Goal: Task Accomplishment & Management: Use online tool/utility

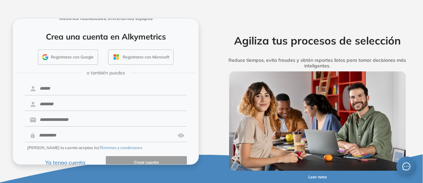
scroll to position [39, 0]
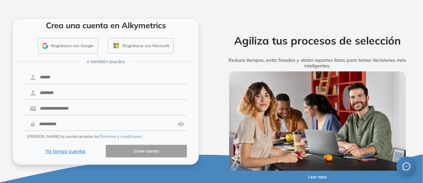
click at [66, 151] on button "Ya tengo cuenta" at bounding box center [65, 151] width 81 height 13
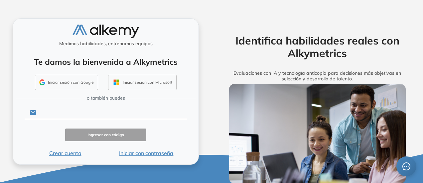
click at [80, 110] on input "text" at bounding box center [111, 112] width 151 height 13
type input "**********"
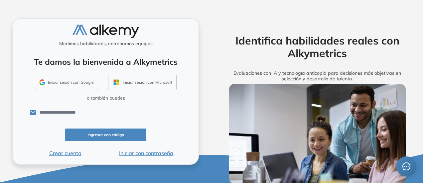
click at [98, 134] on button "Ingresar con código" at bounding box center [105, 135] width 81 height 13
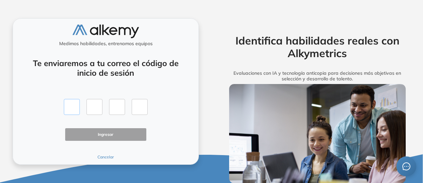
click at [67, 109] on input "text" at bounding box center [72, 107] width 16 height 16
type input "*"
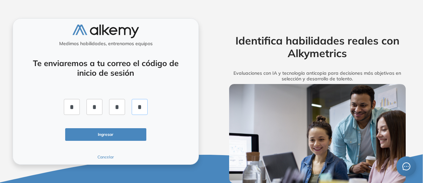
type input "*"
click at [87, 133] on button "Ingresar" at bounding box center [105, 134] width 81 height 13
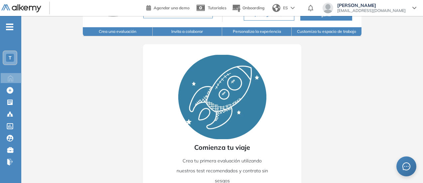
scroll to position [97, 0]
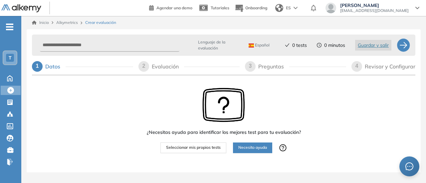
click at [197, 149] on span "Seleccionar mis propios tests" at bounding box center [193, 148] width 55 height 6
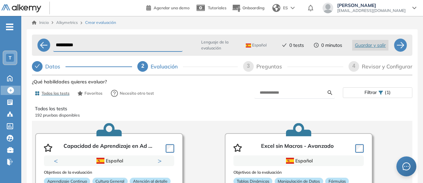
click at [90, 43] on input "**********" at bounding box center [117, 45] width 129 height 13
type input "**********"
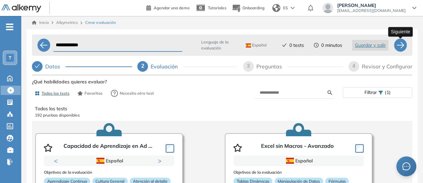
click at [401, 42] on div at bounding box center [400, 45] width 13 height 13
select select "*****"
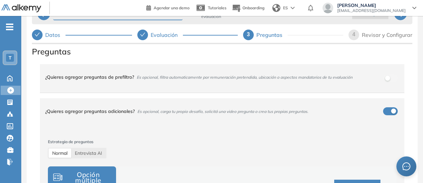
click at [40, 36] on icon "check" at bounding box center [37, 34] width 5 height 5
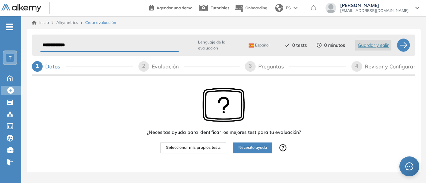
click at [202, 151] on span "Seleccionar mis propios tests" at bounding box center [193, 148] width 55 height 6
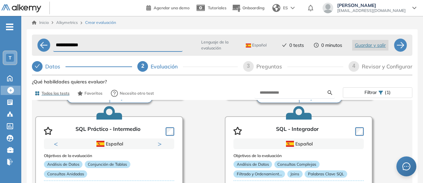
scroll to position [470, 0]
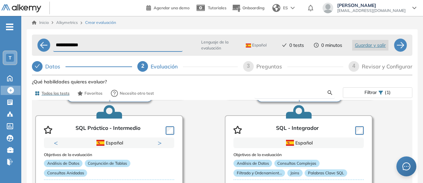
click at [301, 91] on input "text" at bounding box center [294, 93] width 68 height 6
type input "*****"
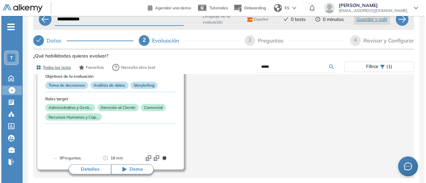
scroll to position [71, 0]
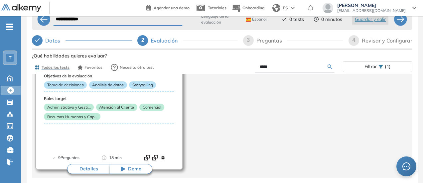
click at [90, 164] on button "Detalles" at bounding box center [88, 169] width 43 height 10
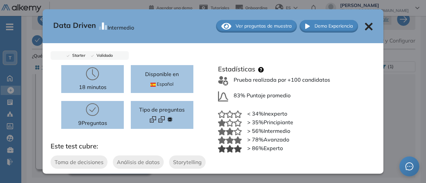
click at [252, 24] on span "Ver preguntas de muestra" at bounding box center [264, 26] width 56 height 7
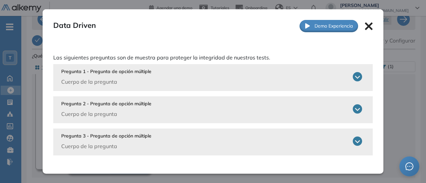
click at [356, 78] on icon at bounding box center [357, 76] width 9 height 9
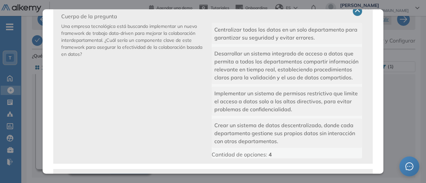
scroll to position [37, 0]
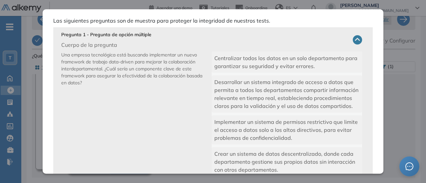
click at [267, 86] on div "Desarrollar un sistema integrado de acceso a datos que permita a todos los depa…" at bounding box center [287, 94] width 150 height 37
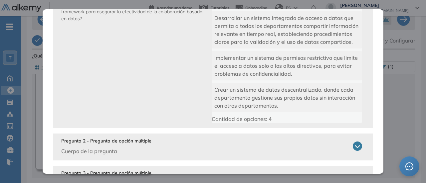
scroll to position [141, 0]
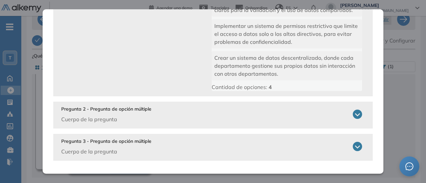
click at [354, 115] on icon at bounding box center [357, 114] width 9 height 9
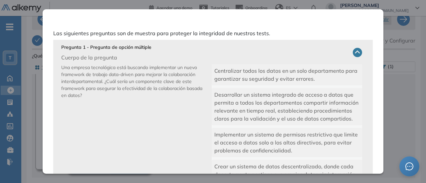
scroll to position [0, 0]
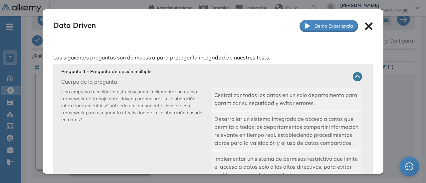
click at [365, 25] on icon at bounding box center [369, 26] width 8 height 8
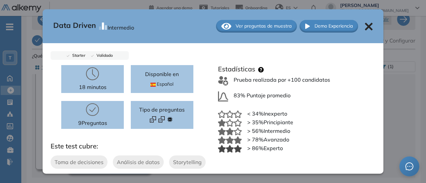
click at [365, 27] on icon at bounding box center [369, 27] width 8 height 8
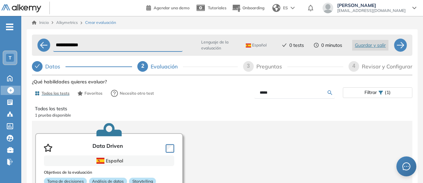
click at [84, 43] on input "**********" at bounding box center [117, 45] width 129 height 13
type input "**********"
click at [105, 43] on input "**********" at bounding box center [117, 45] width 129 height 13
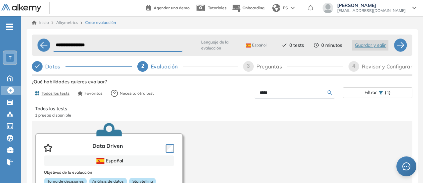
click at [81, 44] on input "**********" at bounding box center [117, 45] width 129 height 13
click at [261, 92] on input "*****" at bounding box center [294, 93] width 68 height 6
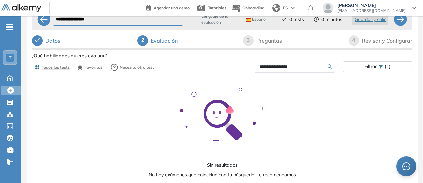
scroll to position [14, 0]
click at [270, 64] on input "**********" at bounding box center [294, 67] width 68 height 6
click at [305, 64] on input "**********" at bounding box center [294, 67] width 68 height 6
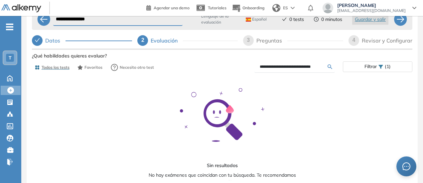
click at [305, 64] on input "**********" at bounding box center [294, 67] width 68 height 6
click at [295, 65] on input "**********" at bounding box center [294, 67] width 68 height 6
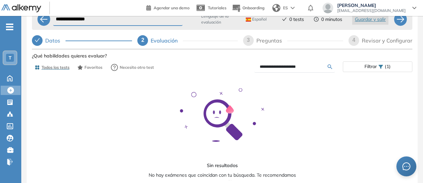
click at [295, 65] on input "**********" at bounding box center [294, 67] width 68 height 6
type input "*****"
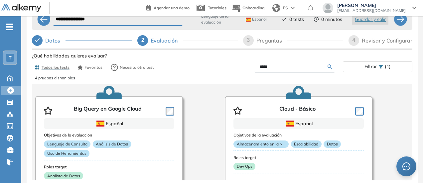
scroll to position [11, 0]
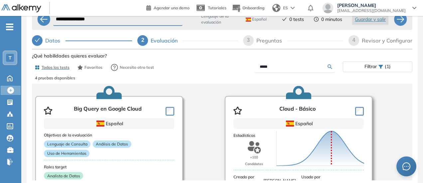
click at [295, 109] on div "Puntuación 0 10 20 30 40 50 60 70 80 90 100 Promedio" at bounding box center [313, 145] width 78 height 73
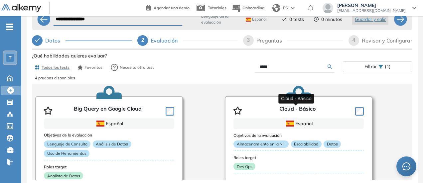
click at [288, 111] on p "Cloud - Básico" at bounding box center [297, 111] width 36 height 10
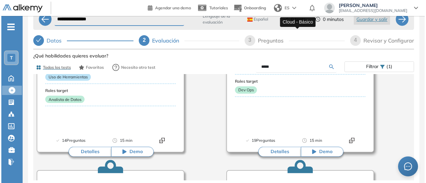
scroll to position [89, 0]
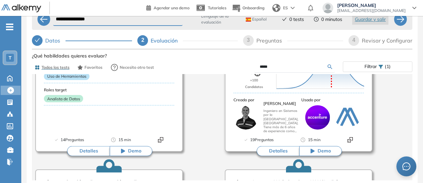
click at [278, 151] on button "Detalles" at bounding box center [278, 151] width 43 height 10
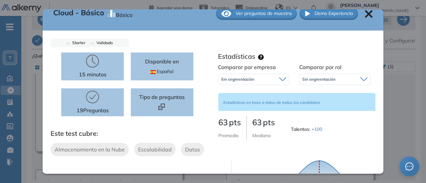
scroll to position [0, 0]
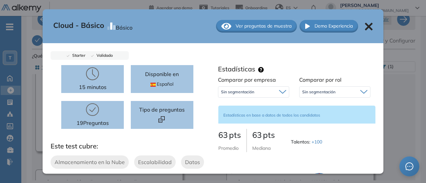
click at [265, 28] on span "Ver preguntas de muestra" at bounding box center [264, 26] width 56 height 7
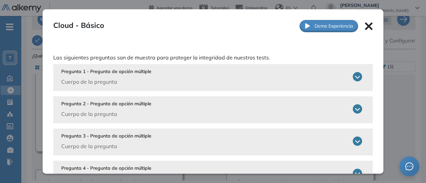
click at [353, 74] on icon at bounding box center [357, 76] width 9 height 9
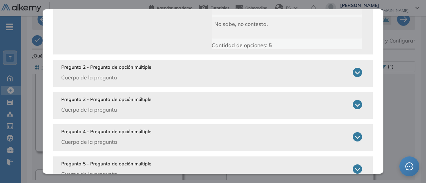
scroll to position [167, 0]
click at [353, 72] on icon at bounding box center [357, 72] width 9 height 9
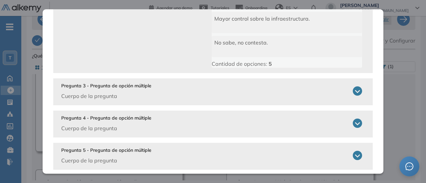
scroll to position [312, 0]
click at [353, 92] on icon at bounding box center [357, 90] width 9 height 9
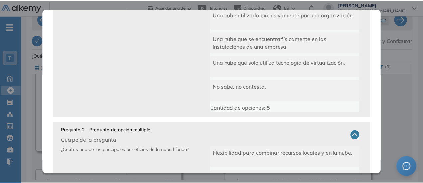
scroll to position [0, 0]
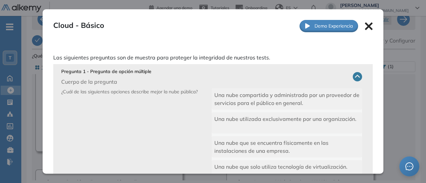
click at [365, 24] on icon at bounding box center [369, 26] width 8 height 8
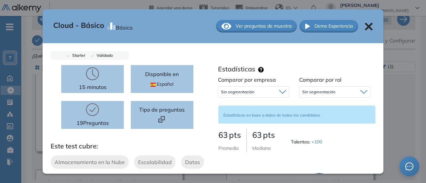
click at [365, 25] on icon at bounding box center [369, 27] width 8 height 8
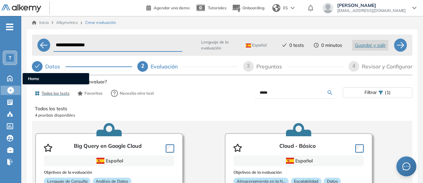
drag, startPoint x: 7, startPoint y: 81, endPoint x: 229, endPoint y: 24, distance: 228.8
click at [7, 81] on icon at bounding box center [9, 79] width 5 height 6
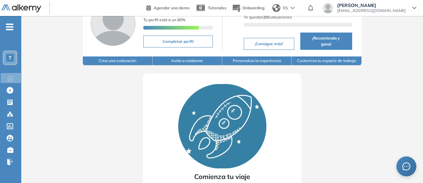
scroll to position [97, 0]
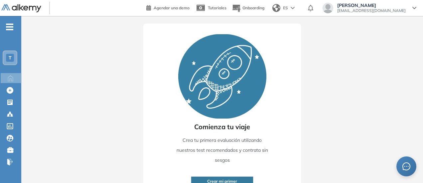
click at [216, 179] on span "Crear mi primer" at bounding box center [222, 182] width 30 height 6
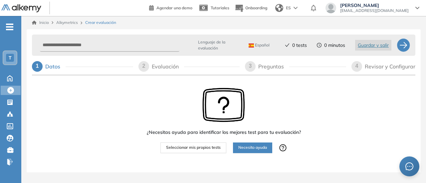
click at [247, 149] on span "Necesito ayuda" at bounding box center [252, 148] width 29 height 6
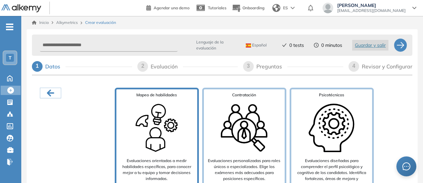
scroll to position [18, 0]
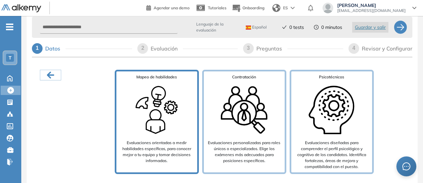
click at [171, 161] on p "Evaluaciones orientadas a medir habilidades específicas, para conocer mejor a t…" at bounding box center [157, 152] width 76 height 24
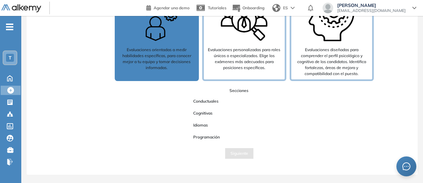
scroll to position [61, 0]
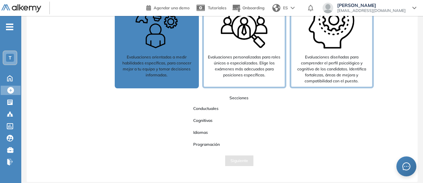
click at [210, 108] on span "Conductuales" at bounding box center [206, 108] width 36 height 9
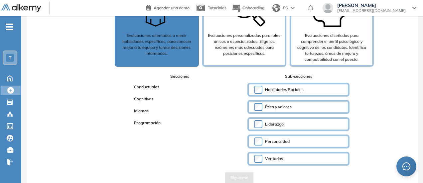
scroll to position [91, 0]
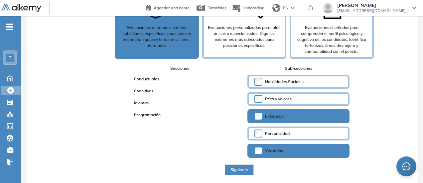
click at [238, 167] on span "Siguiente" at bounding box center [240, 170] width 18 height 6
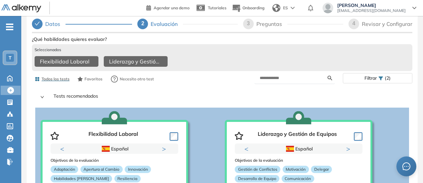
click at [49, 24] on div "Datos" at bounding box center [55, 24] width 20 height 11
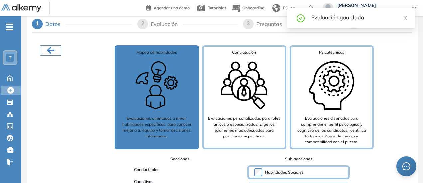
click at [58, 50] on button "button" at bounding box center [50, 50] width 21 height 11
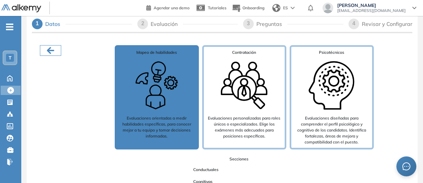
click at [51, 51] on icon "button" at bounding box center [50, 50] width 11 height 11
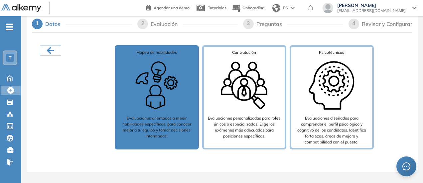
click at [37, 26] on span "1" at bounding box center [37, 24] width 3 height 6
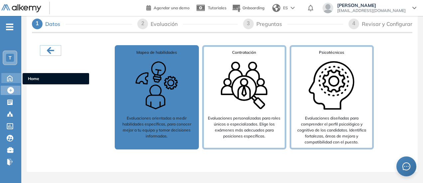
click at [11, 75] on icon at bounding box center [10, 78] width 12 height 8
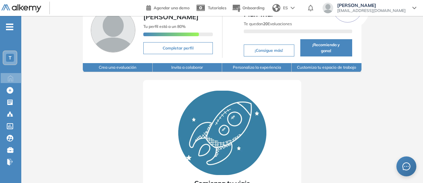
scroll to position [97, 0]
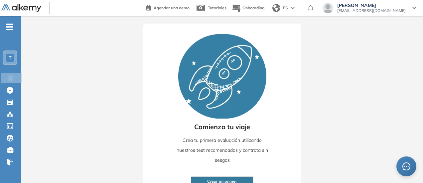
click at [214, 179] on span "Crear mi primer" at bounding box center [222, 182] width 30 height 6
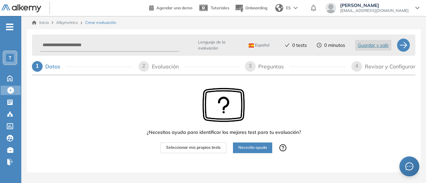
click at [212, 148] on span "Seleccionar mis propios tests" at bounding box center [193, 148] width 55 height 6
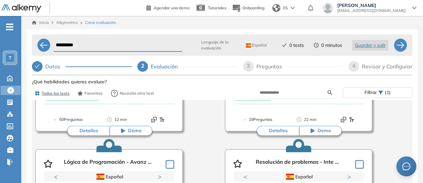
scroll to position [147, 0]
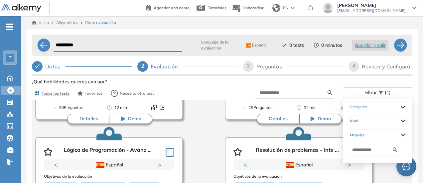
click at [377, 92] on span "Filtrar" at bounding box center [371, 93] width 12 height 10
click at [382, 92] on icon at bounding box center [381, 92] width 5 height 5
click at [390, 107] on div at bounding box center [377, 107] width 61 height 11
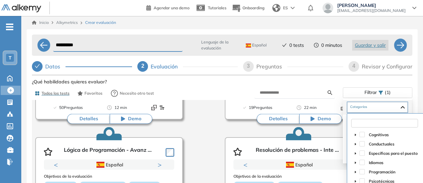
click at [377, 121] on input "text" at bounding box center [384, 123] width 67 height 9
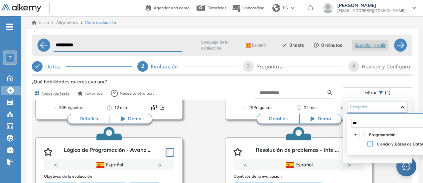
click at [372, 143] on span at bounding box center [370, 143] width 5 height 5
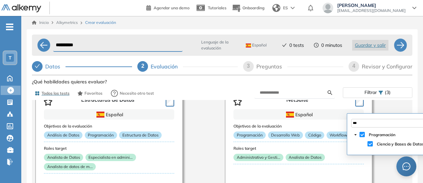
scroll to position [947, 0]
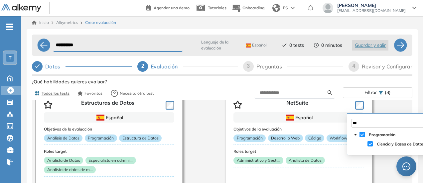
click at [363, 135] on span at bounding box center [362, 134] width 5 height 5
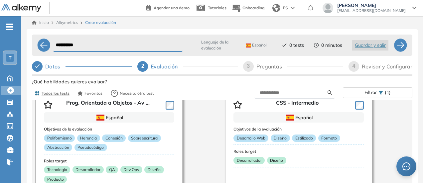
type input "***"
click at [377, 93] on span "Filtrar" at bounding box center [371, 93] width 12 height 10
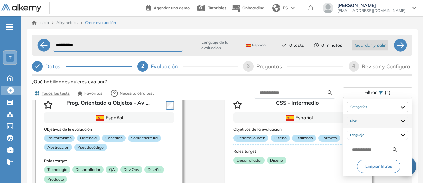
click at [384, 127] on li "Nivel" at bounding box center [377, 121] width 69 height 14
click at [381, 123] on div "Nivel" at bounding box center [377, 121] width 61 height 11
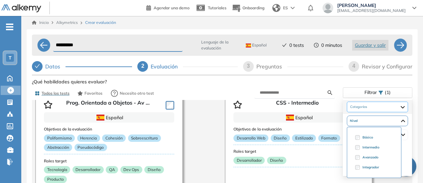
click at [365, 106] on div at bounding box center [377, 107] width 61 height 11
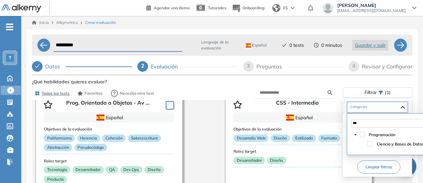
click at [355, 134] on icon "caret-down" at bounding box center [355, 134] width 3 height 3
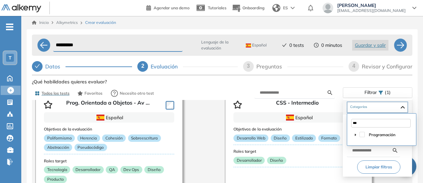
click at [357, 126] on input "***" at bounding box center [381, 123] width 60 height 9
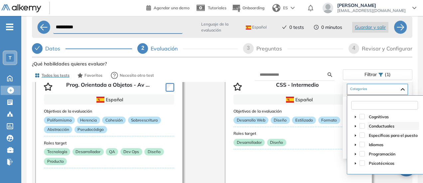
scroll to position [25, 0]
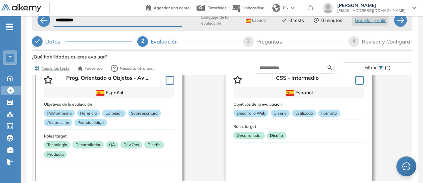
click at [307, 167] on div "Objetivos de la evaluación Desarrollo Web Diseño Estilizado Formato Roles targe…" at bounding box center [299, 135] width 130 height 74
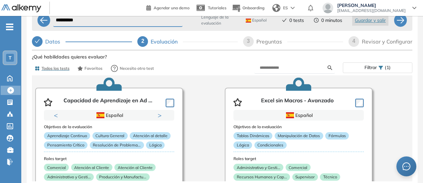
scroll to position [0, 0]
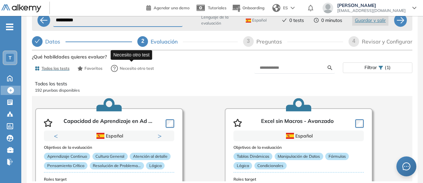
click at [126, 68] on span "Necesito otro test" at bounding box center [137, 69] width 34 height 6
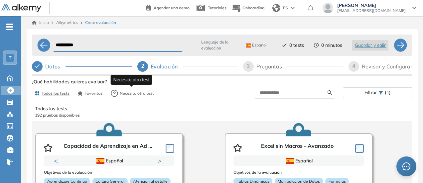
click at [71, 50] on input "**********" at bounding box center [117, 45] width 129 height 13
type input "**********"
click at [275, 90] on input "text" at bounding box center [294, 93] width 68 height 6
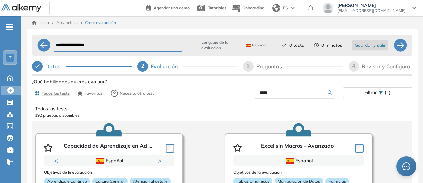
type input "*****"
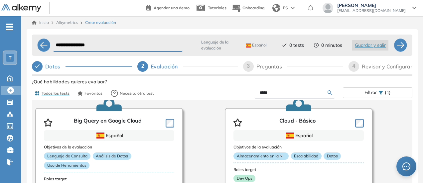
scroll to position [27, 0]
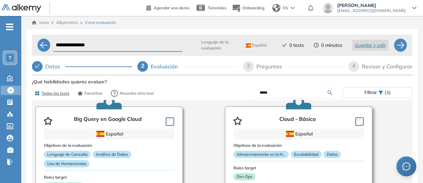
click at [363, 119] on article "Cloud - Básico Español Objetivos de la evaluación Almacenamiento en la N... Esc…" at bounding box center [299, 172] width 148 height 133
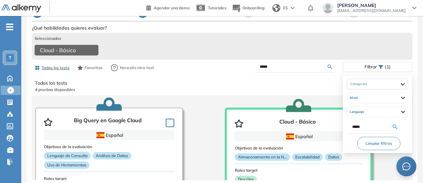
scroll to position [0, 0]
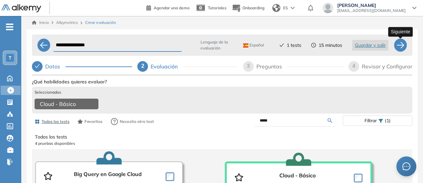
click at [400, 42] on div at bounding box center [400, 45] width 13 height 13
select select "*****"
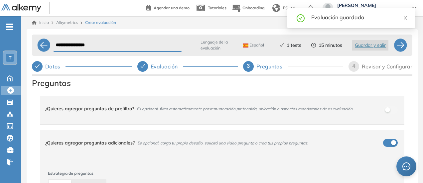
click at [382, 109] on div "¿Quieres agregar preguntas de prefiltro? Es opcional, filtra automaticamente po…" at bounding box center [218, 109] width 346 height 18
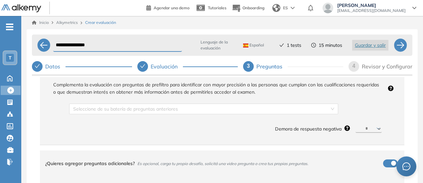
scroll to position [48, 0]
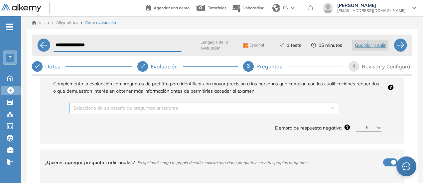
click at [325, 108] on input "search" at bounding box center [201, 108] width 257 height 10
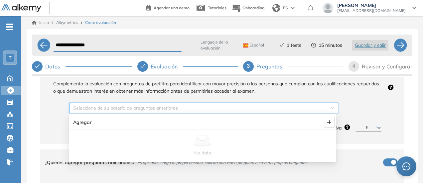
click at [263, 125] on span "Agregar" at bounding box center [172, 122] width 198 height 7
click at [326, 123] on span "plus" at bounding box center [329, 122] width 10 height 5
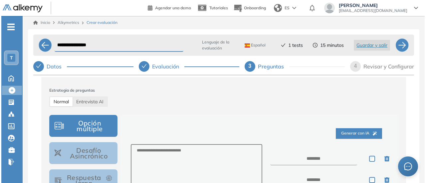
scroll to position [331, 0]
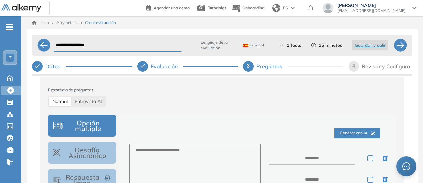
click at [360, 135] on span "Generar con IA" at bounding box center [358, 133] width 36 height 6
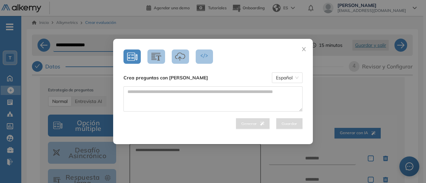
click at [131, 59] on icon "button" at bounding box center [132, 56] width 10 height 9
click at [152, 56] on icon "button" at bounding box center [156, 57] width 10 height 8
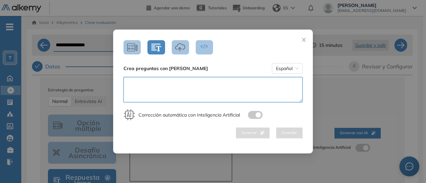
click at [150, 84] on textarea at bounding box center [212, 89] width 179 height 25
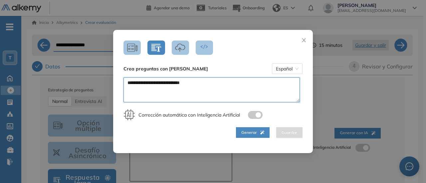
type textarea "**********"
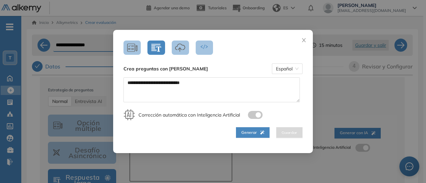
click at [237, 132] on button "Generar" at bounding box center [253, 132] width 34 height 11
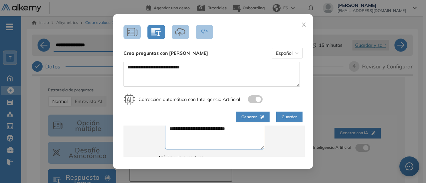
scroll to position [136, 0]
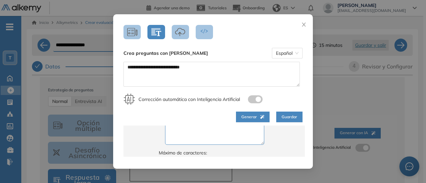
click at [283, 116] on span "Guardar" at bounding box center [289, 117] width 16 height 6
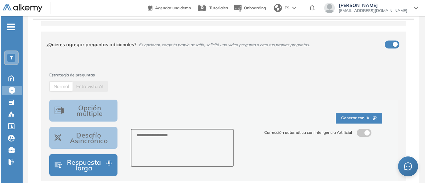
scroll to position [291, 0]
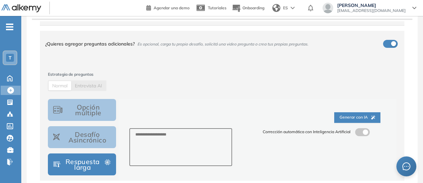
click at [355, 114] on button "Generar con IA" at bounding box center [357, 117] width 46 height 11
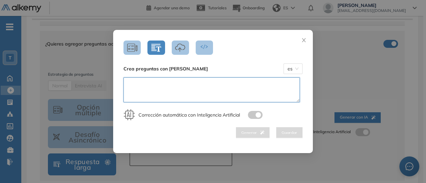
click at [232, 81] on textarea at bounding box center [211, 90] width 176 height 25
type textarea "**********"
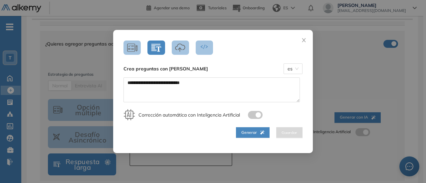
click at [239, 135] on button "Generar" at bounding box center [253, 132] width 34 height 11
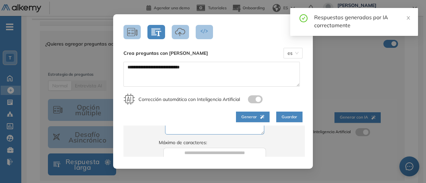
scroll to position [0, 0]
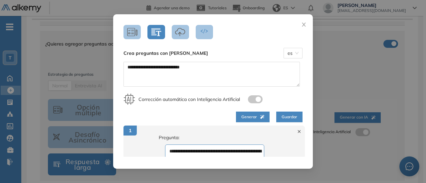
click at [161, 132] on div "**********" at bounding box center [214, 171] width 145 height 91
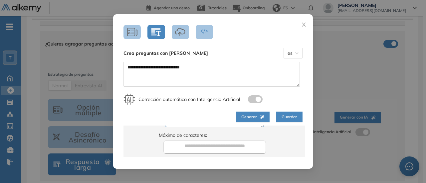
scroll to position [264, 0]
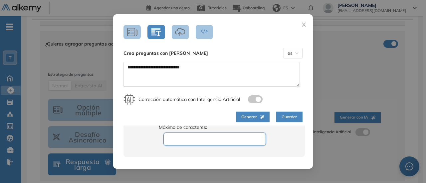
click at [211, 139] on input "***" at bounding box center [214, 139] width 103 height 13
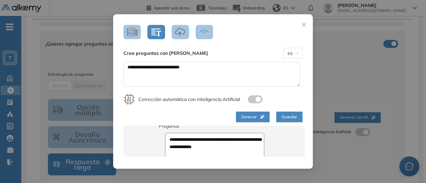
scroll to position [11, 0]
click at [283, 122] on button "Guardar" at bounding box center [289, 117] width 26 height 11
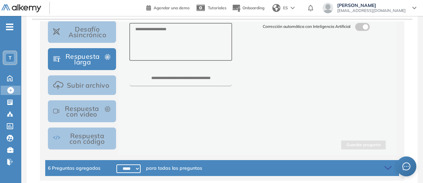
scroll to position [419, 0]
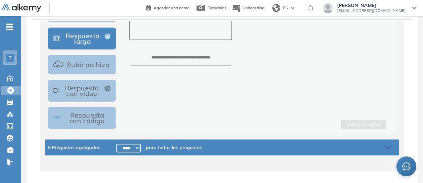
click at [72, 63] on button "Subir archivo" at bounding box center [82, 65] width 68 height 20
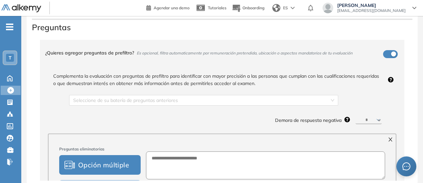
scroll to position [0, 0]
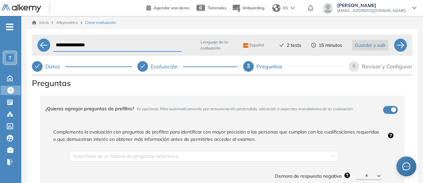
click at [371, 48] on span "Guardar y salir" at bounding box center [370, 45] width 31 height 7
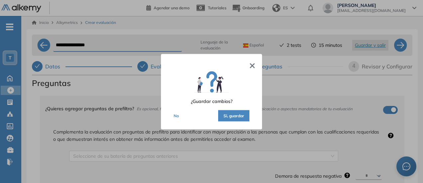
click at [224, 113] on button "Si, guardar" at bounding box center [233, 115] width 31 height 11
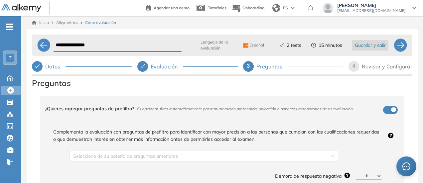
click at [357, 47] on span "Guardar y salir" at bounding box center [370, 45] width 31 height 7
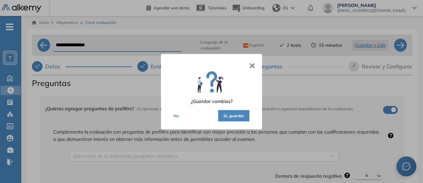
click at [232, 112] on button "Si, guardar" at bounding box center [233, 115] width 31 height 11
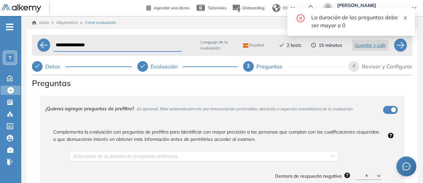
click at [407, 18] on icon "close" at bounding box center [405, 18] width 5 height 5
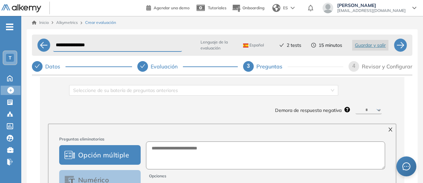
scroll to position [66, 0]
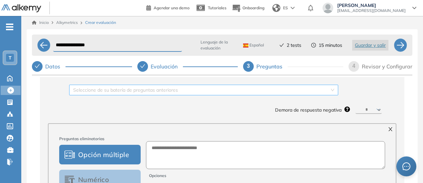
click at [330, 89] on div "Seleccione de su batería de preguntas anteriores" at bounding box center [203, 90] width 269 height 11
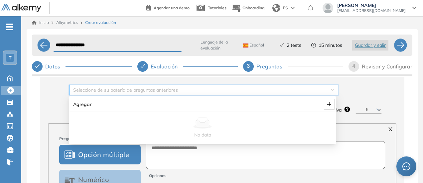
click at [327, 108] on button "button" at bounding box center [329, 104] width 11 height 11
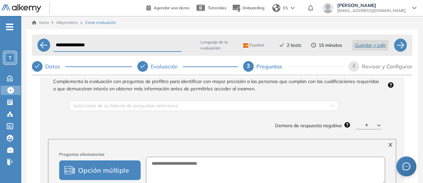
scroll to position [51, 0]
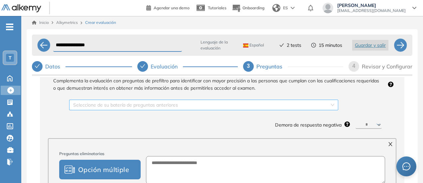
click at [326, 106] on input "search" at bounding box center [201, 105] width 257 height 10
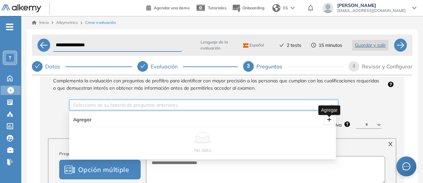
click at [331, 120] on icon "plus" at bounding box center [329, 119] width 4 height 0
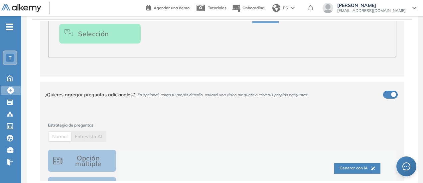
scroll to position [240, 0]
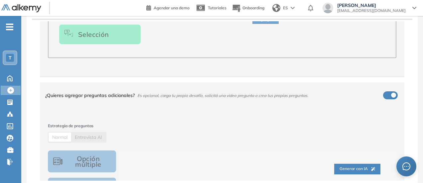
click at [84, 163] on button "Opción múltiple" at bounding box center [82, 162] width 68 height 22
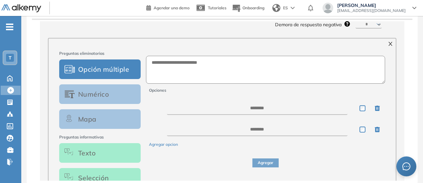
scroll to position [95, 0]
click at [116, 77] on button "Opción múltiple" at bounding box center [100, 70] width 82 height 20
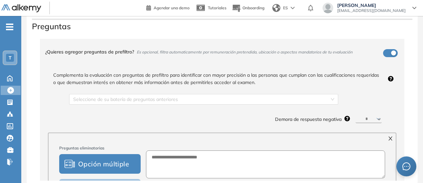
scroll to position [0, 0]
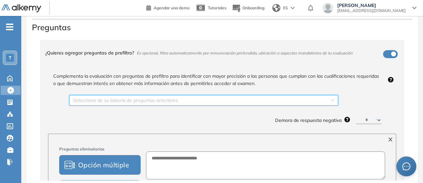
click at [226, 97] on input "search" at bounding box center [201, 100] width 257 height 10
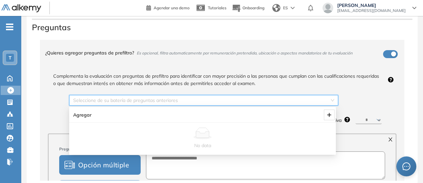
click at [321, 59] on div "¿Quieres agregar preguntas de prefiltro? Es opcional, filtra automaticamente po…" at bounding box center [218, 53] width 346 height 18
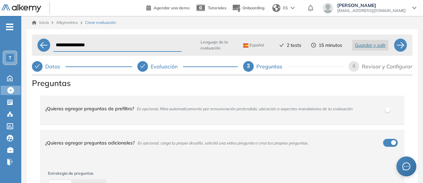
click at [355, 69] on span "4" at bounding box center [354, 66] width 3 height 6
click at [289, 47] on span "2 tests" at bounding box center [294, 45] width 15 height 7
click at [279, 45] on icon "check" at bounding box center [281, 45] width 5 height 5
click at [383, 111] on div "¿Quieres agregar preguntas de prefiltro? Es opcional, filtra automaticamente po…" at bounding box center [218, 109] width 346 height 18
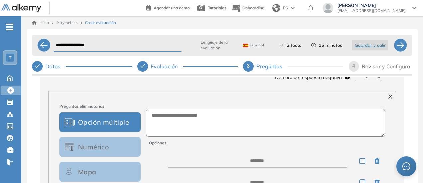
scroll to position [102, 0]
